Goal: Task Accomplishment & Management: Complete application form

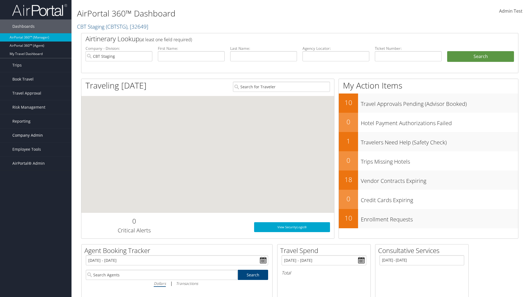
click at [36, 135] on span "Company Admin" at bounding box center [27, 135] width 31 height 14
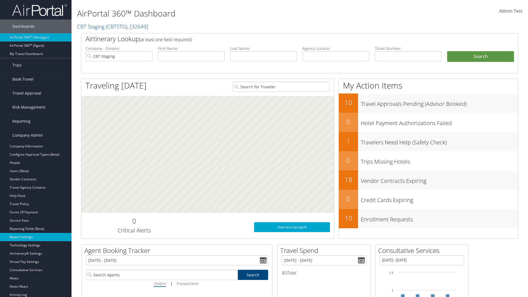
click at [36, 237] on link "Report Settings" at bounding box center [35, 237] width 71 height 8
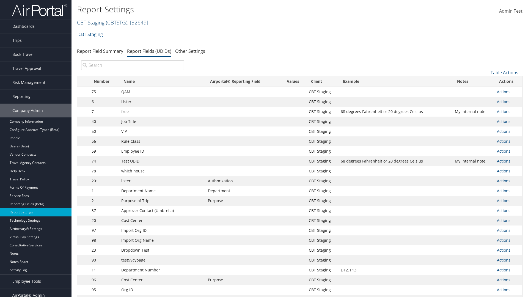
click at [91, 22] on link "CBT Staging ( CBTSTG ) , [ 32649 ]" at bounding box center [112, 22] width 71 height 7
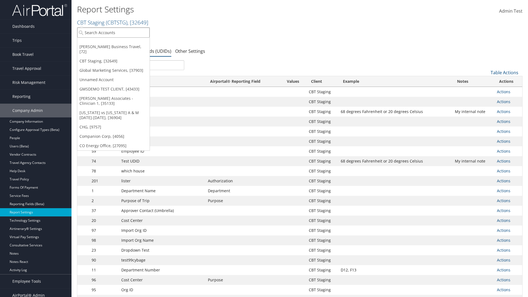
click at [113, 32] on input "search" at bounding box center [113, 32] width 72 height 10
type input "Global Marketing Services"
click at [118, 43] on div "Global Marketing Services (301946), [37903]" at bounding box center [118, 42] width 88 height 5
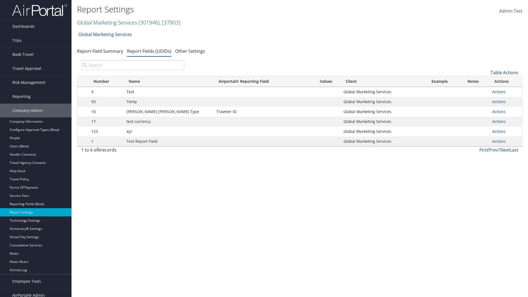
click at [504, 73] on link "Table Actions" at bounding box center [504, 73] width 28 height 6
click at [486, 81] on link "New Record" at bounding box center [486, 80] width 72 height 9
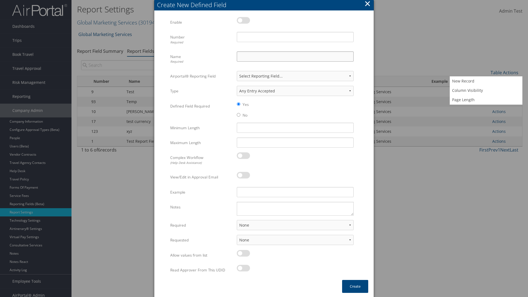
click at [295, 56] on input "Name Required" at bounding box center [295, 56] width 117 height 10
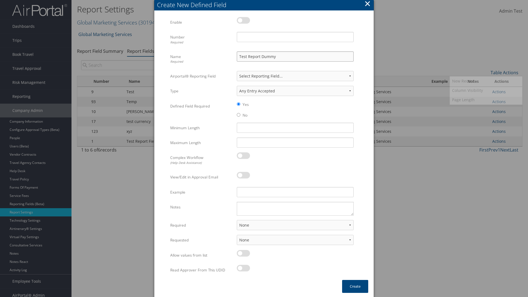
type input "Test Report Dummy"
click at [295, 37] on input "Number Required" at bounding box center [295, 37] width 117 height 10
type input "1"
click at [355, 286] on button "Create" at bounding box center [355, 286] width 26 height 13
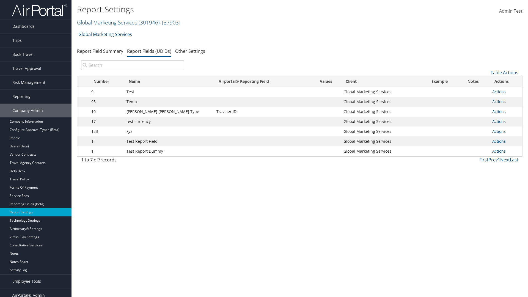
click at [504, 151] on td "Actions Update Report Field Values Upload Report Field Values Edit Delete" at bounding box center [505, 151] width 33 height 10
